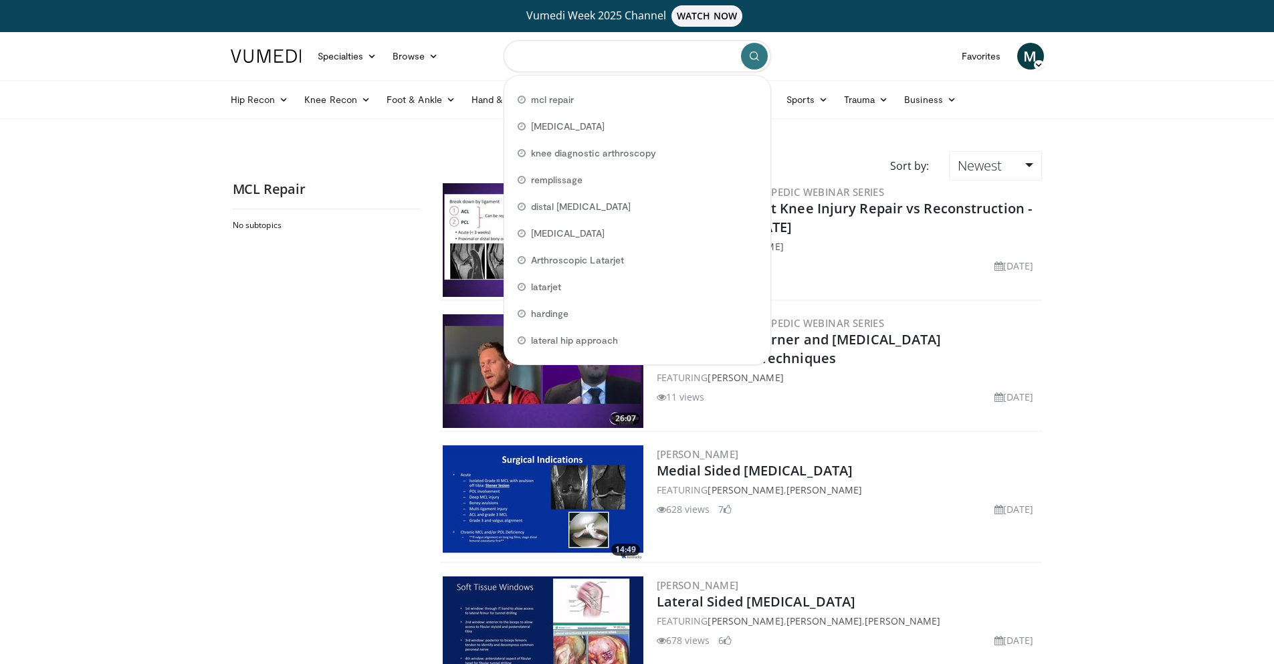
click at [664, 54] on input "Search topics, interventions" at bounding box center [638, 56] width 268 height 32
click at [569, 98] on span "mcl repair" at bounding box center [552, 99] width 43 height 13
type input "**********"
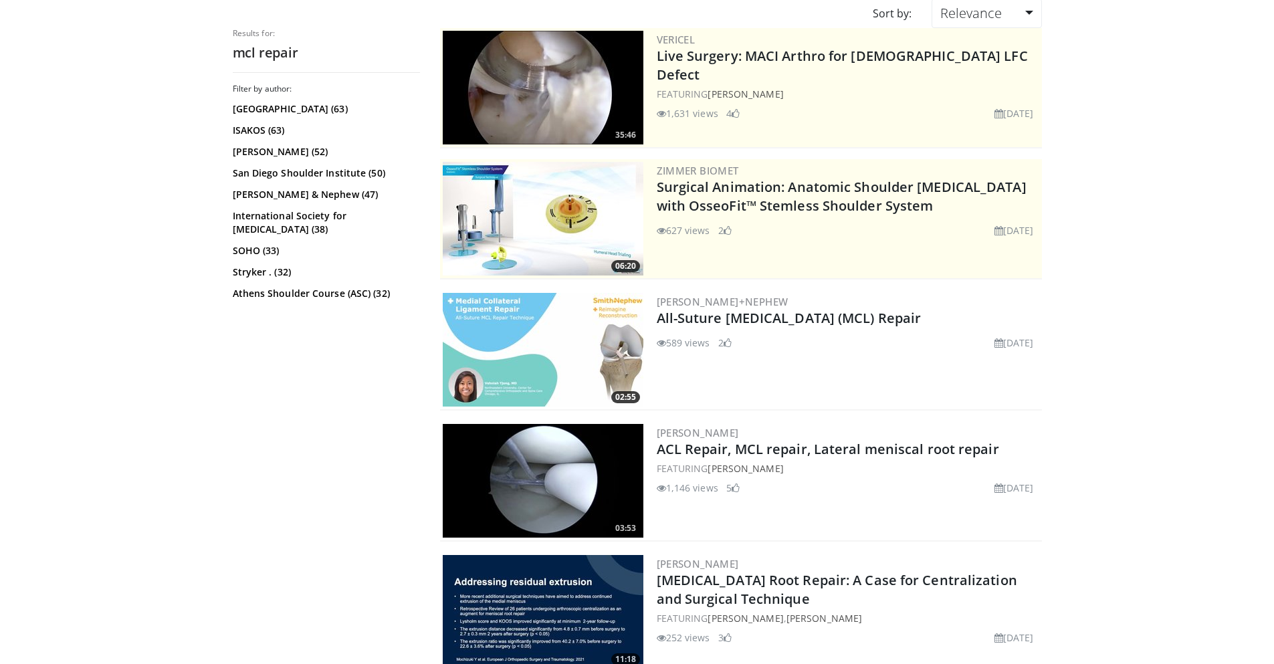
scroll to position [201, 0]
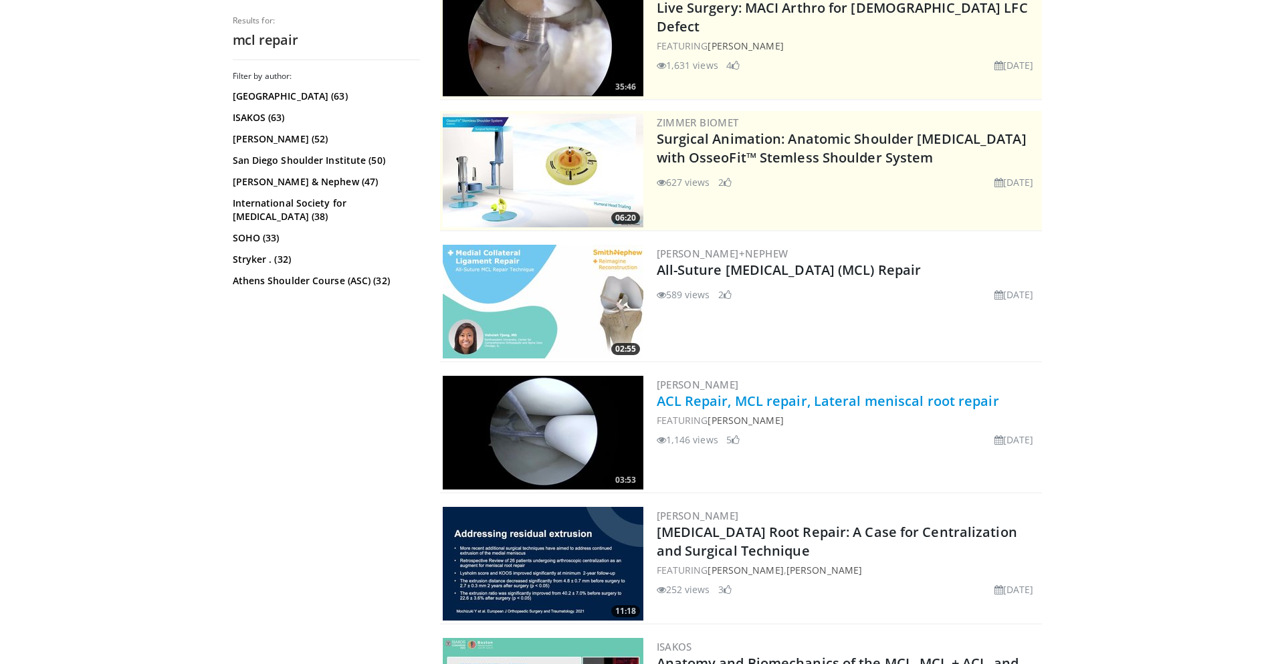
click at [788, 403] on link "ACL Repair, MCL repair, Lateral meniscal root repair" at bounding box center [828, 401] width 342 height 18
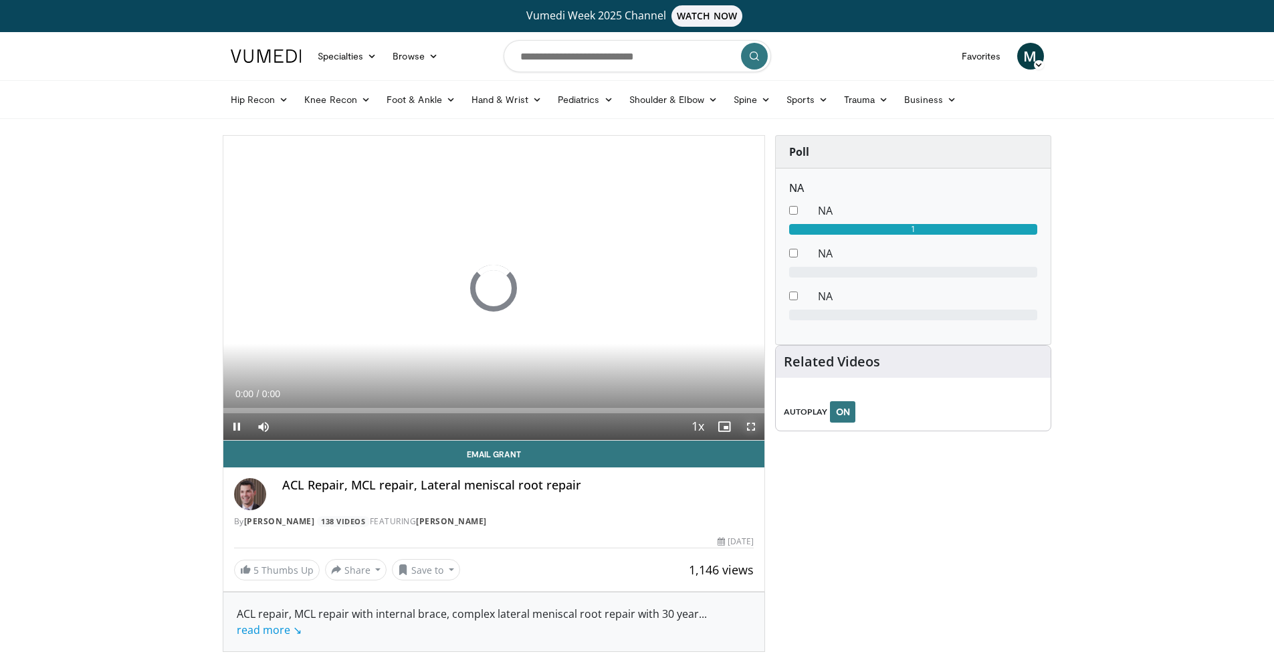
click at [750, 427] on span "Video Player" at bounding box center [751, 426] width 27 height 27
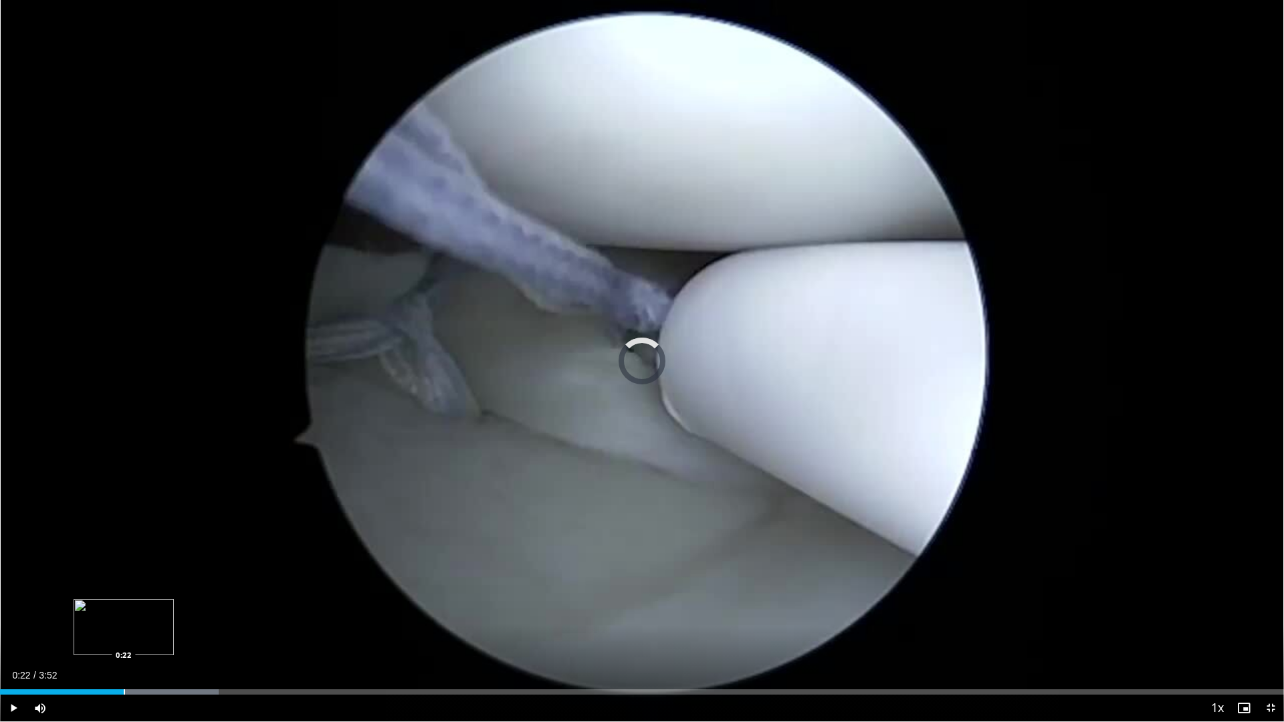
click at [124, 664] on div "Loaded : 17.03% 0:22 0:22" at bounding box center [642, 688] width 1284 height 13
click at [181, 664] on div "Progress Bar" at bounding box center [181, 692] width 1 height 5
click at [241, 664] on div "Progress Bar" at bounding box center [241, 692] width 1 height 5
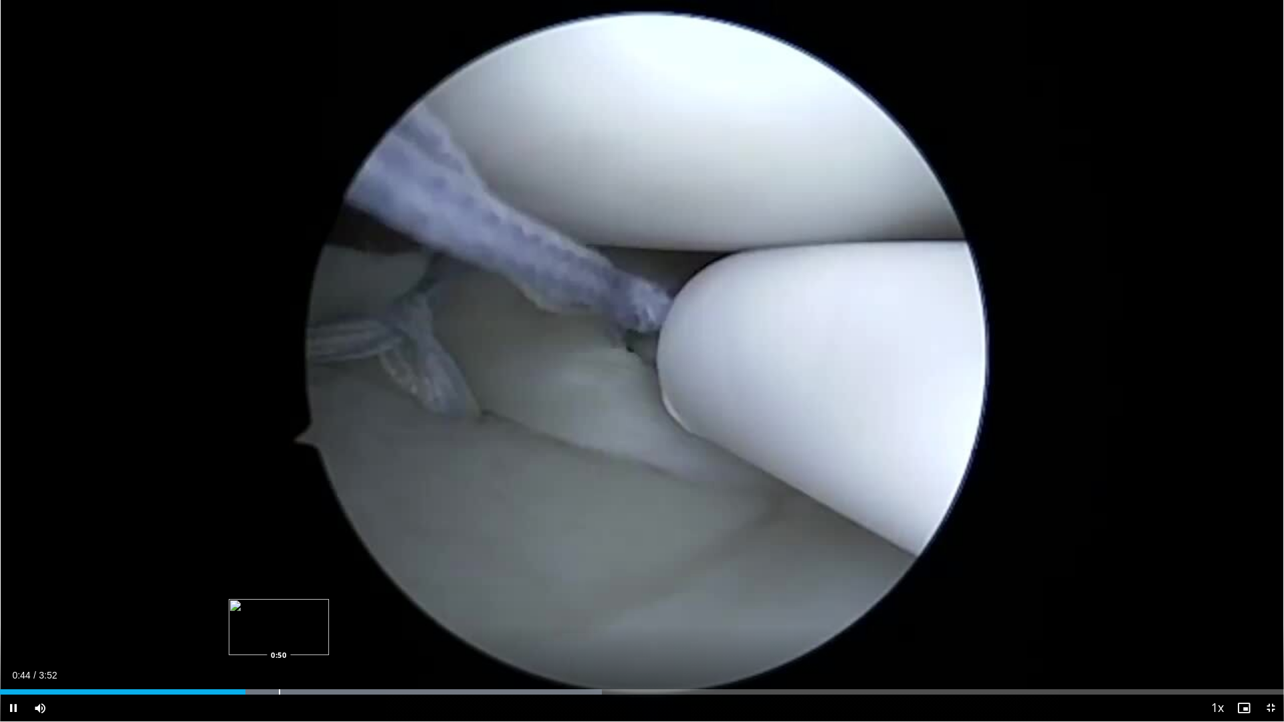
click at [279, 664] on div "Loaded : 46.89% 0:44 0:50" at bounding box center [642, 688] width 1284 height 13
click at [356, 664] on div "Loaded : 51.15% 1:04 1:04" at bounding box center [642, 688] width 1284 height 13
click at [415, 664] on div "Progress Bar" at bounding box center [415, 692] width 1 height 5
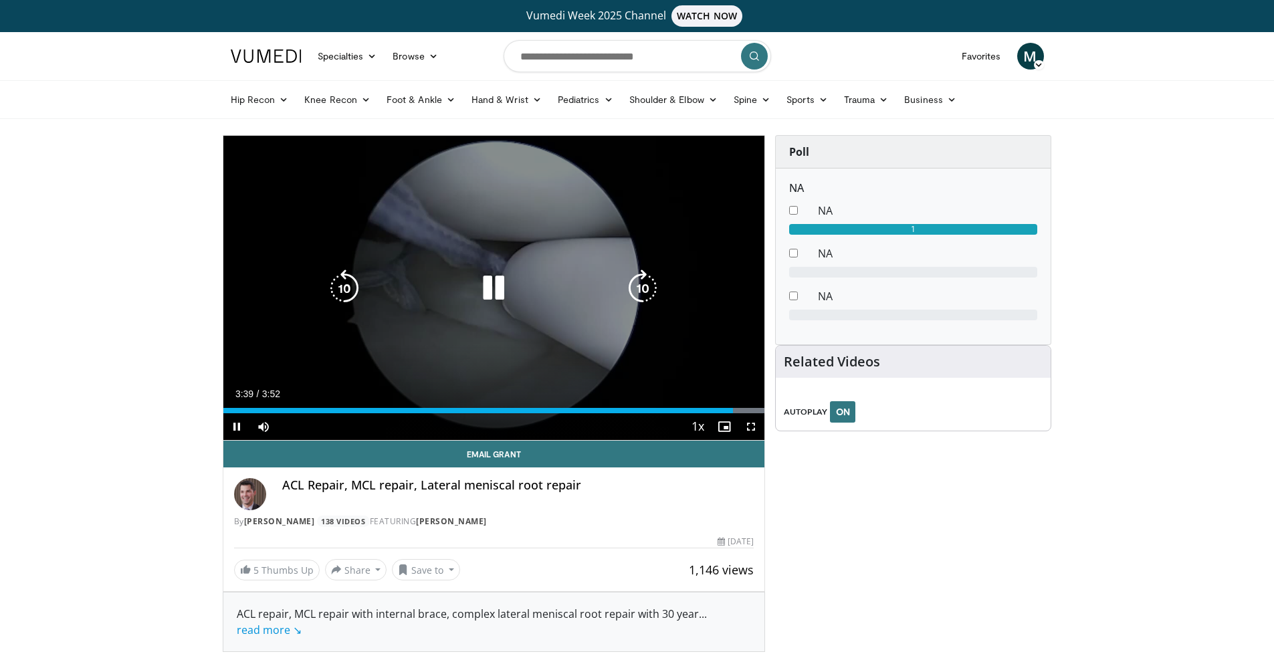
click at [500, 314] on div "10 seconds Tap to unmute" at bounding box center [494, 288] width 542 height 304
